Goal: Transaction & Acquisition: Purchase product/service

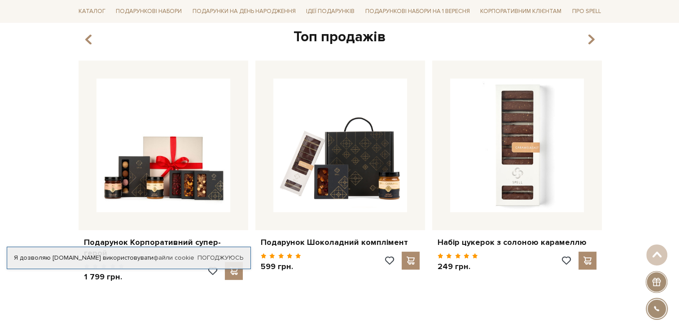
scroll to position [381, 0]
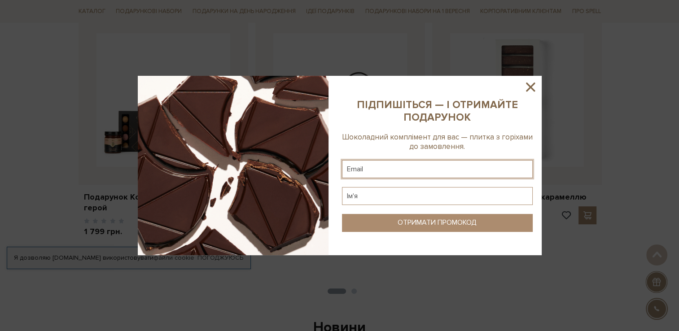
click at [497, 171] on input "text" at bounding box center [437, 169] width 191 height 18
type input "all237@icloud.com"
click at [436, 196] on input "text" at bounding box center [437, 196] width 191 height 18
type input "Алла"
click at [428, 220] on div "ОТРИМАТИ ПРОМОКОД" at bounding box center [436, 222] width 79 height 9
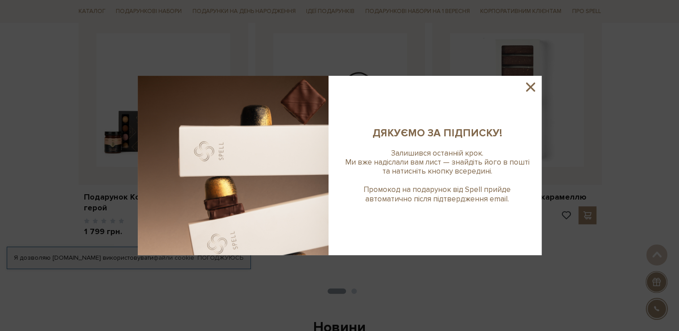
click at [428, 220] on sys-column-static at bounding box center [437, 165] width 209 height 179
click at [532, 89] on icon at bounding box center [530, 87] width 9 height 9
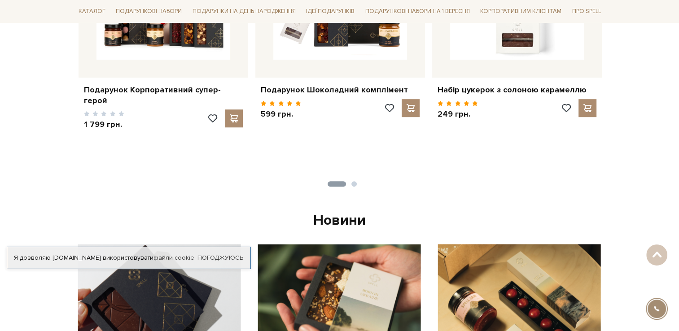
scroll to position [489, 0]
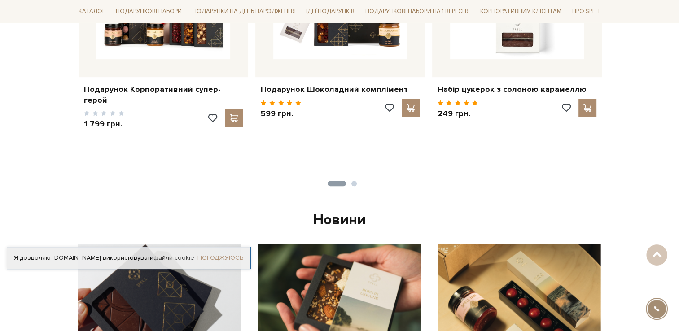
click at [227, 256] on link "Погоджуюсь" at bounding box center [220, 258] width 46 height 8
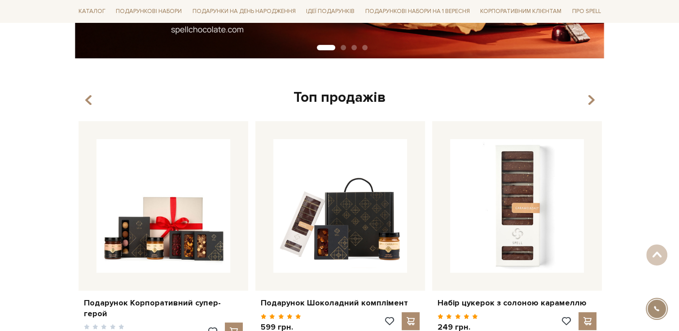
scroll to position [286, 0]
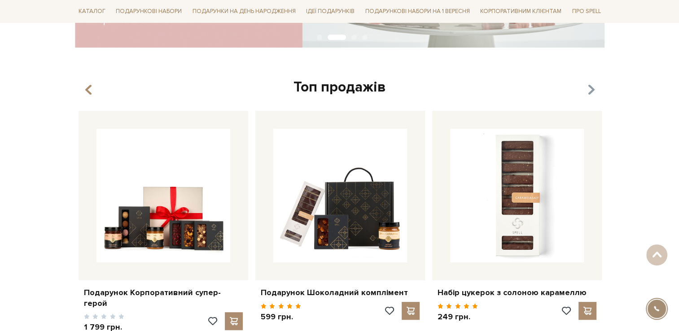
click at [591, 89] on icon "button" at bounding box center [591, 90] width 8 height 15
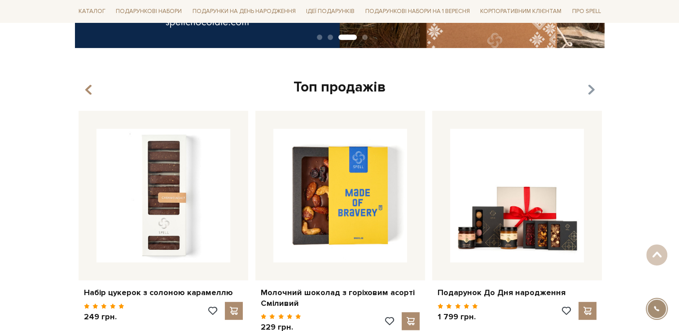
click at [591, 89] on icon "button" at bounding box center [591, 90] width 8 height 15
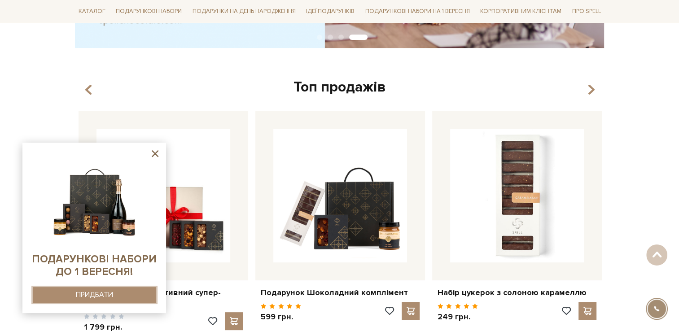
click at [111, 293] on div "ПРИДБАТИ" at bounding box center [94, 295] width 37 height 9
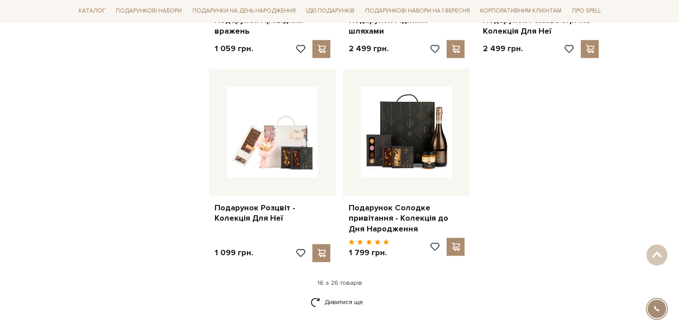
scroll to position [1048, 0]
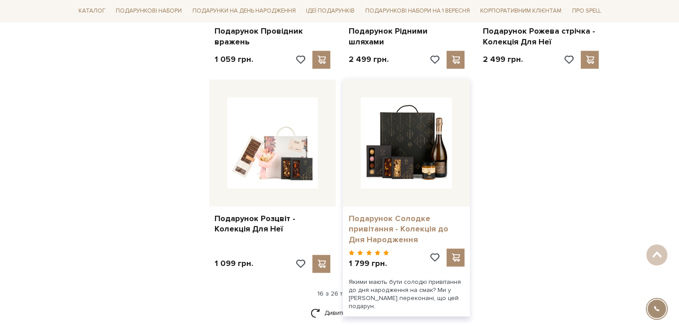
click at [414, 218] on link "Подарунок Солодке привітання - Колекція до Дня Народження" at bounding box center [406, 229] width 116 height 31
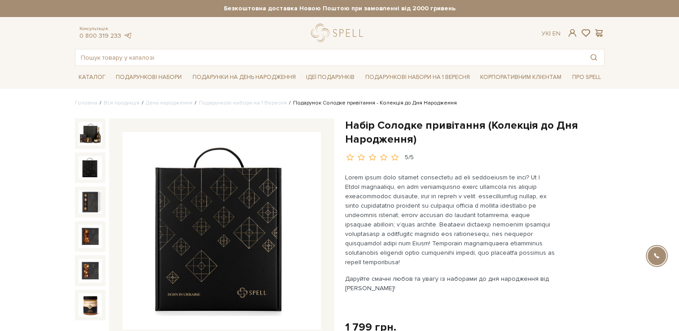
click at [96, 170] on img at bounding box center [90, 167] width 23 height 23
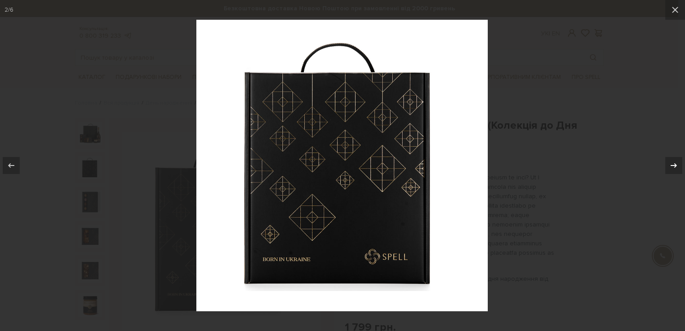
click at [678, 167] on icon at bounding box center [674, 165] width 11 height 11
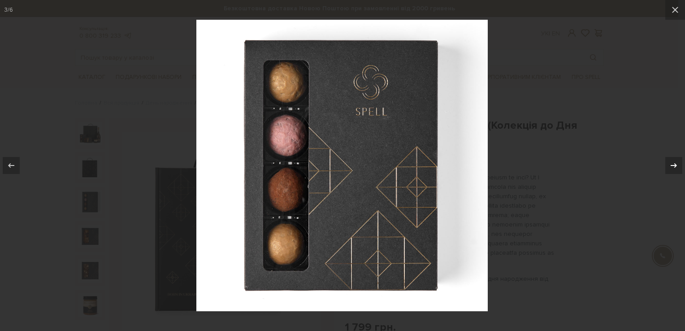
click at [678, 167] on icon at bounding box center [674, 165] width 11 height 11
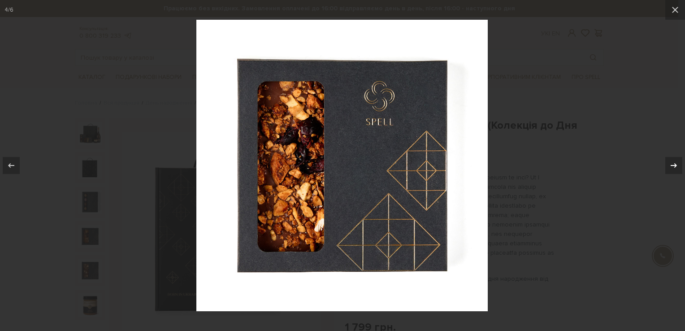
click at [678, 167] on icon at bounding box center [674, 165] width 11 height 11
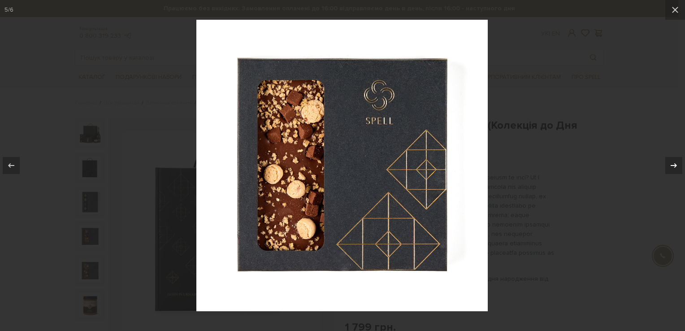
click at [678, 167] on icon at bounding box center [674, 165] width 11 height 11
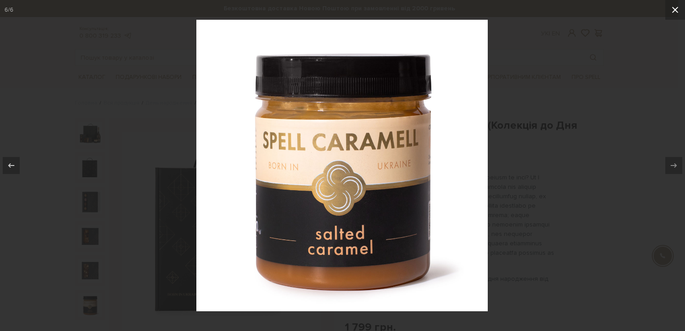
click at [677, 11] on icon at bounding box center [675, 10] width 6 height 6
